Goal: Transaction & Acquisition: Purchase product/service

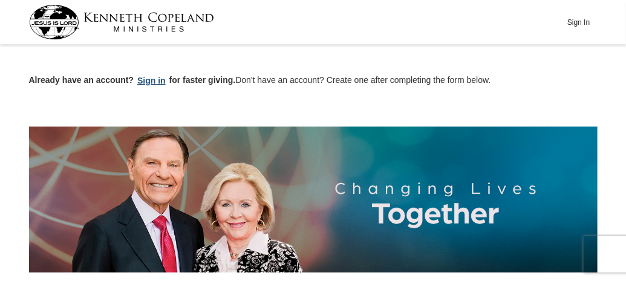
click at [156, 80] on button "Sign in" at bounding box center [152, 81] width 36 height 14
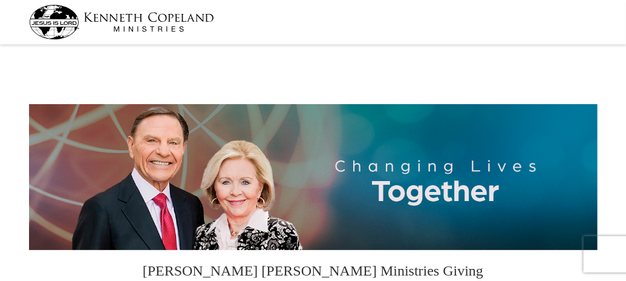
select select "WI"
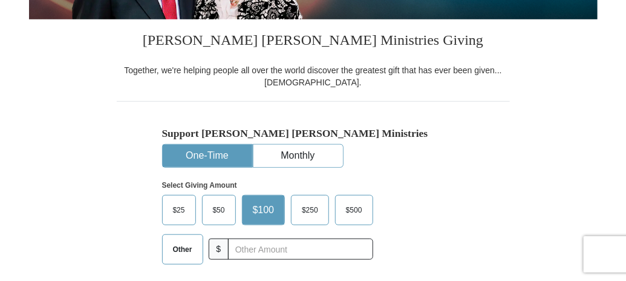
scroll to position [270, 0]
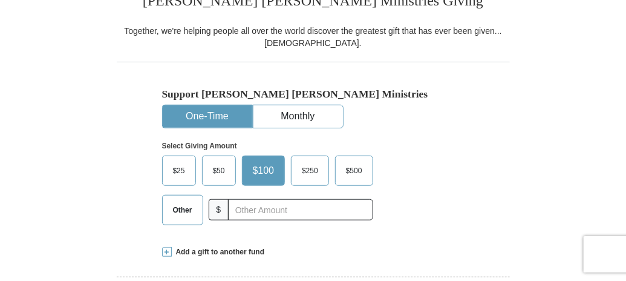
click at [213, 166] on span "$50" at bounding box center [219, 170] width 24 height 18
click at [0, 0] on input "$50" at bounding box center [0, 0] width 0 height 0
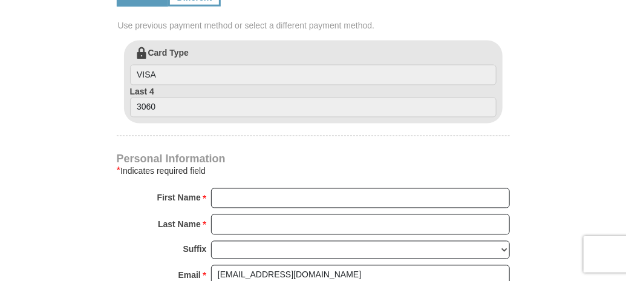
scroll to position [527, 0]
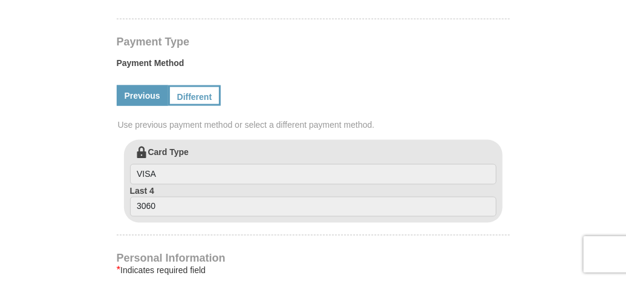
click at [141, 97] on link "Previous" at bounding box center [142, 95] width 51 height 21
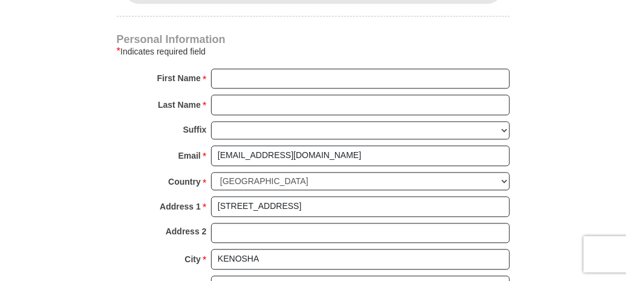
scroll to position [704, 0]
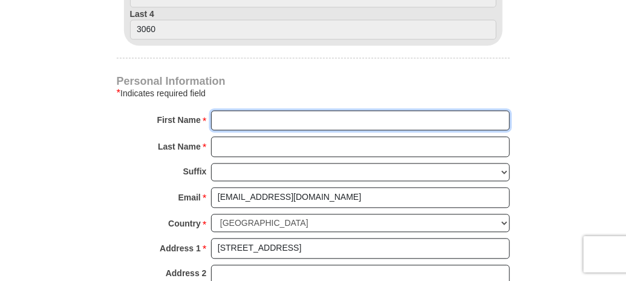
click at [240, 113] on input "First Name *" at bounding box center [360, 121] width 299 height 21
type input "Lewis and Rosemary"
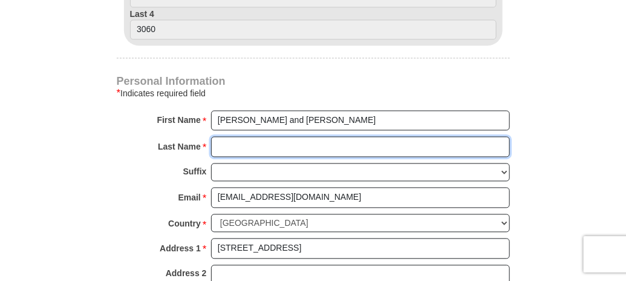
type input "Duty"
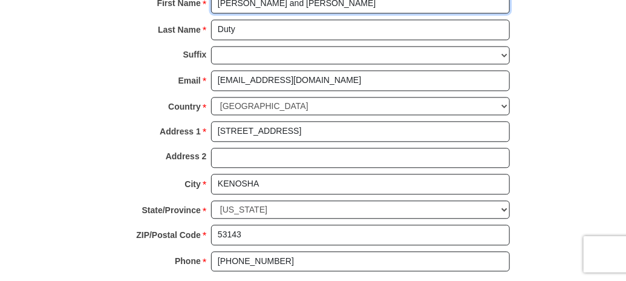
scroll to position [833, 0]
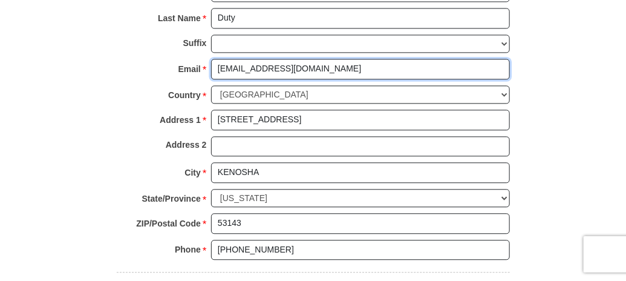
click at [351, 62] on input "leroseministries1@gmail.com" at bounding box center [360, 69] width 299 height 21
type input "l"
type input "perfumepraise1@gmail.com"
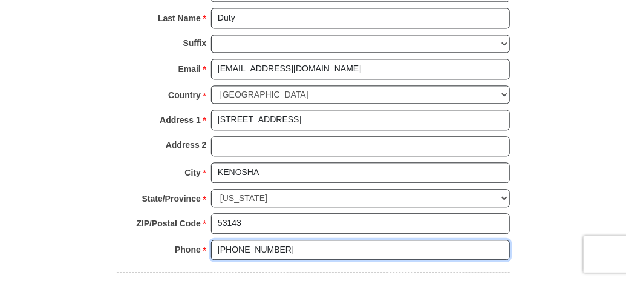
click at [301, 239] on input "(262) 854-0606" at bounding box center [360, 249] width 299 height 21
type input "("
type input "2622206332"
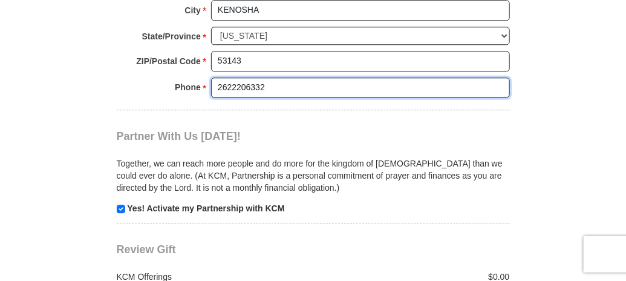
scroll to position [1061, 0]
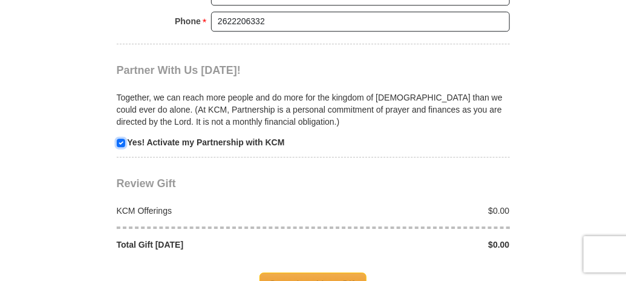
click at [123, 138] on input "checkbox" at bounding box center [121, 142] width 8 height 8
checkbox input "false"
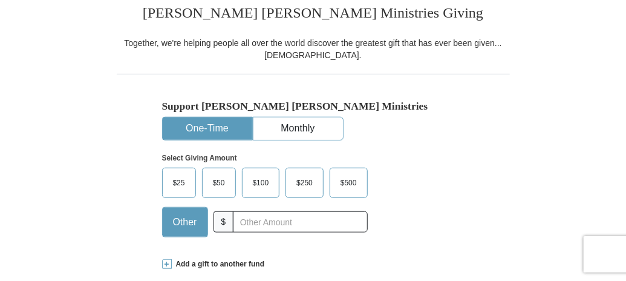
scroll to position [252, 0]
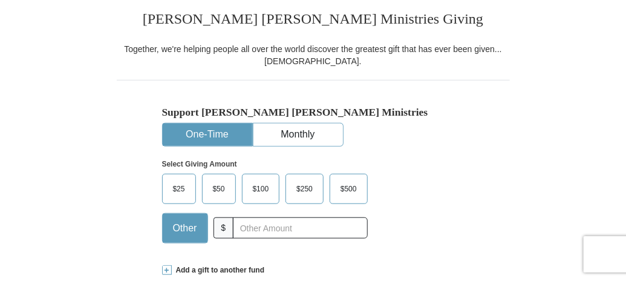
click at [221, 185] on span "$50" at bounding box center [219, 189] width 24 height 18
click at [0, 0] on input "$50" at bounding box center [0, 0] width 0 height 0
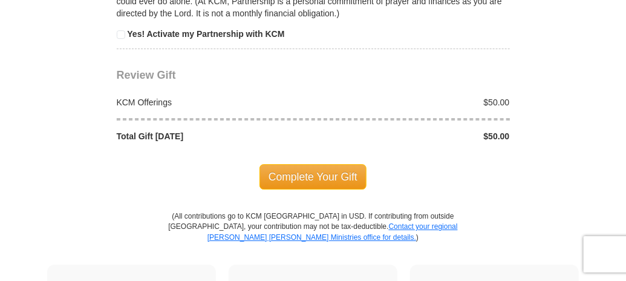
scroll to position [1211, 0]
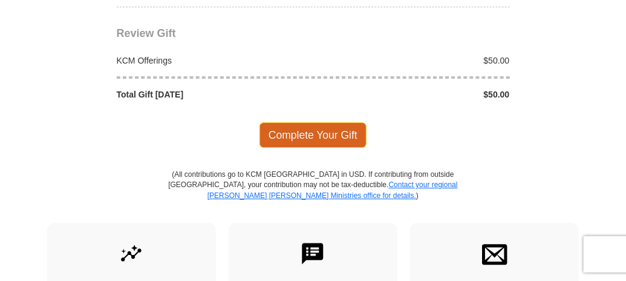
click at [278, 122] on span "Complete Your Gift" at bounding box center [312, 134] width 107 height 25
